Goal: Find specific page/section: Find specific page/section

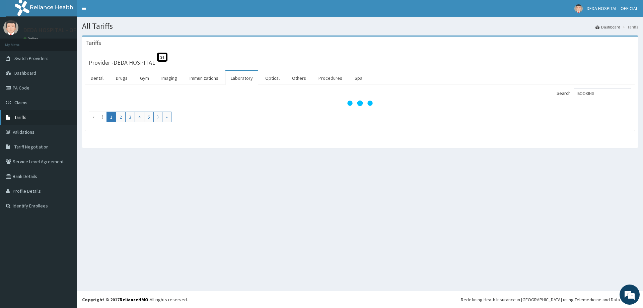
click at [23, 115] on span "Tariffs" at bounding box center [20, 117] width 12 height 6
click at [21, 81] on link "PA Code" at bounding box center [38, 87] width 77 height 15
click at [21, 85] on link "PA Code" at bounding box center [38, 87] width 77 height 15
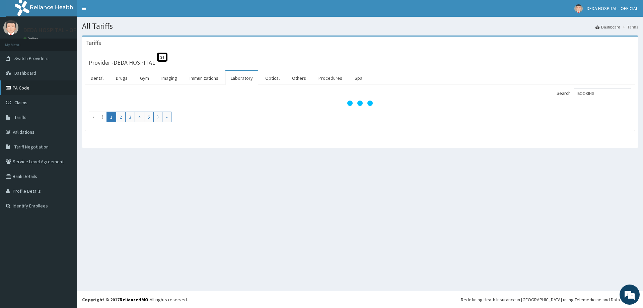
click at [21, 85] on link "PA Code" at bounding box center [38, 87] width 77 height 15
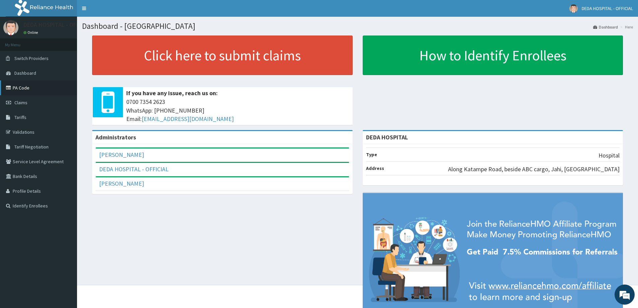
click at [31, 91] on link "PA Code" at bounding box center [38, 87] width 77 height 15
